Goal: Task Accomplishment & Management: Manage account settings

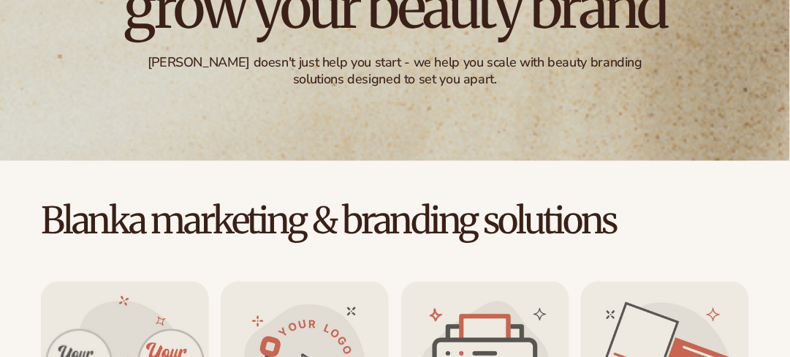
scroll to position [224, 0]
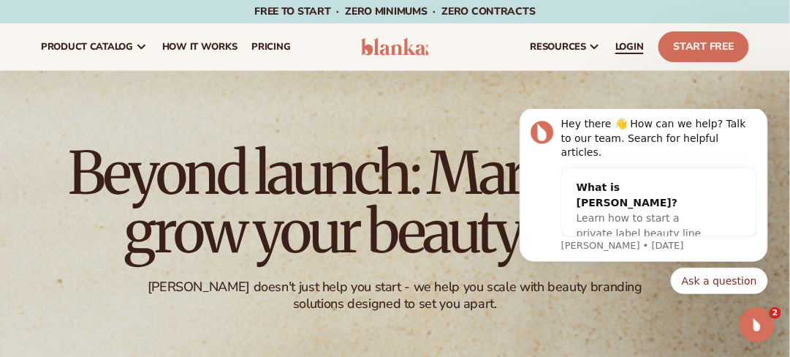
click at [628, 48] on span "LOGIN" at bounding box center [630, 47] width 29 height 12
click at [625, 43] on span "LOGIN" at bounding box center [630, 47] width 29 height 12
click at [636, 45] on span "LOGIN" at bounding box center [630, 47] width 29 height 12
click at [629, 42] on span "LOGIN" at bounding box center [630, 47] width 29 height 12
